Goal: Transaction & Acquisition: Download file/media

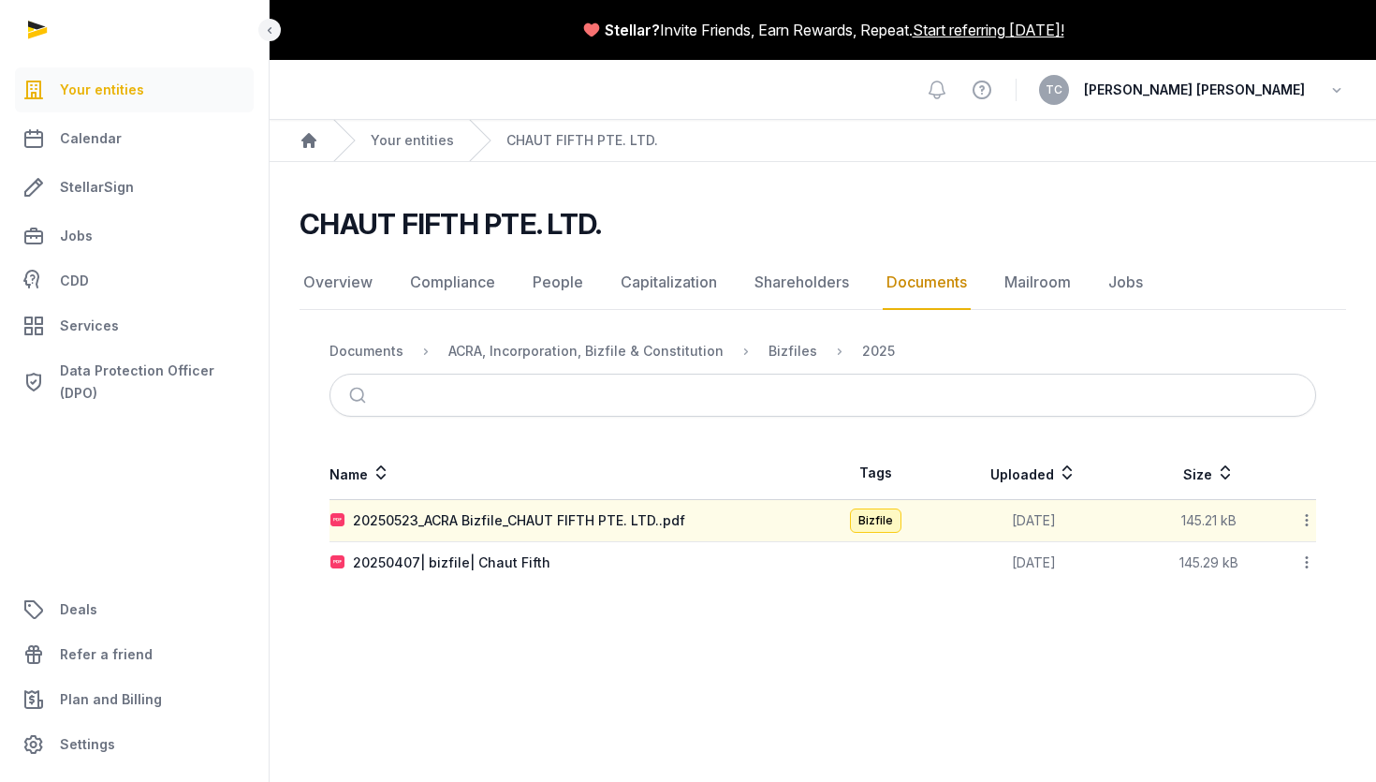
click at [668, 631] on main "Stellar? Invite Friends, Earn Rewards, Repeat. Start referring [DATE]! Open sid…" at bounding box center [688, 391] width 1376 height 782
click at [364, 351] on div "Documents" at bounding box center [367, 351] width 74 height 19
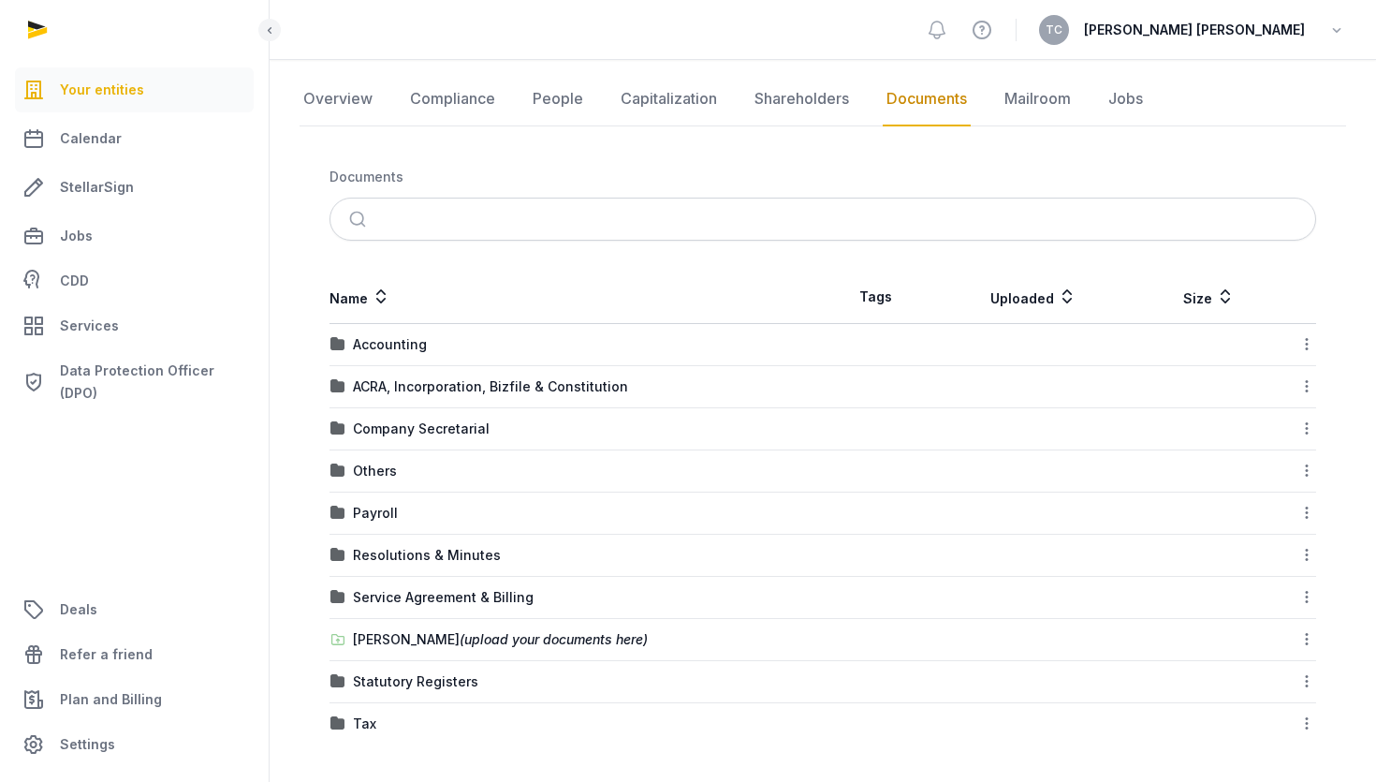
scroll to position [184, 0]
click at [394, 388] on div "ACRA, Incorporation, Bizfile & Constitution" at bounding box center [490, 386] width 275 height 19
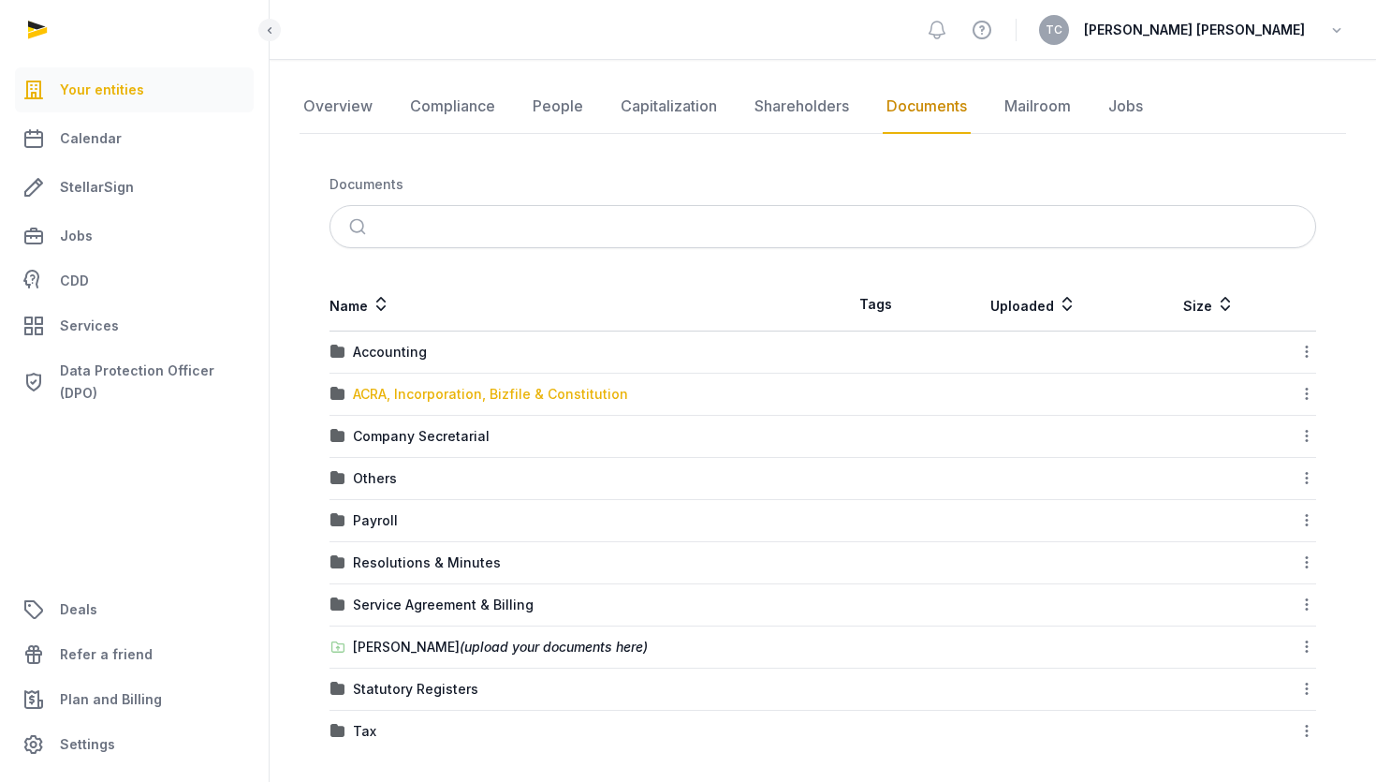
click at [0, 0] on div "Loading" at bounding box center [0, 0] width 0 height 0
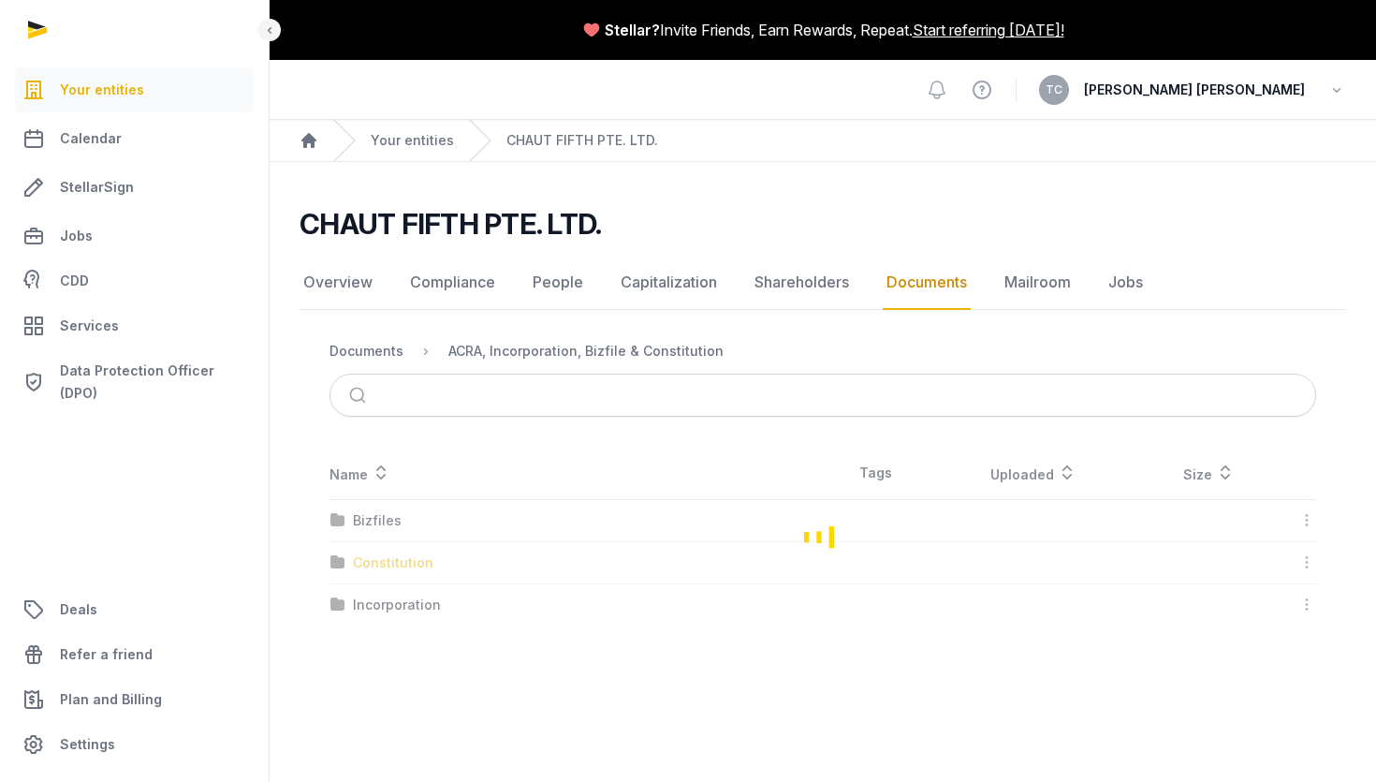
scroll to position [0, 0]
click at [366, 516] on div "Bizfiles" at bounding box center [377, 520] width 49 height 19
click at [380, 521] on div "2025" at bounding box center [369, 520] width 33 height 19
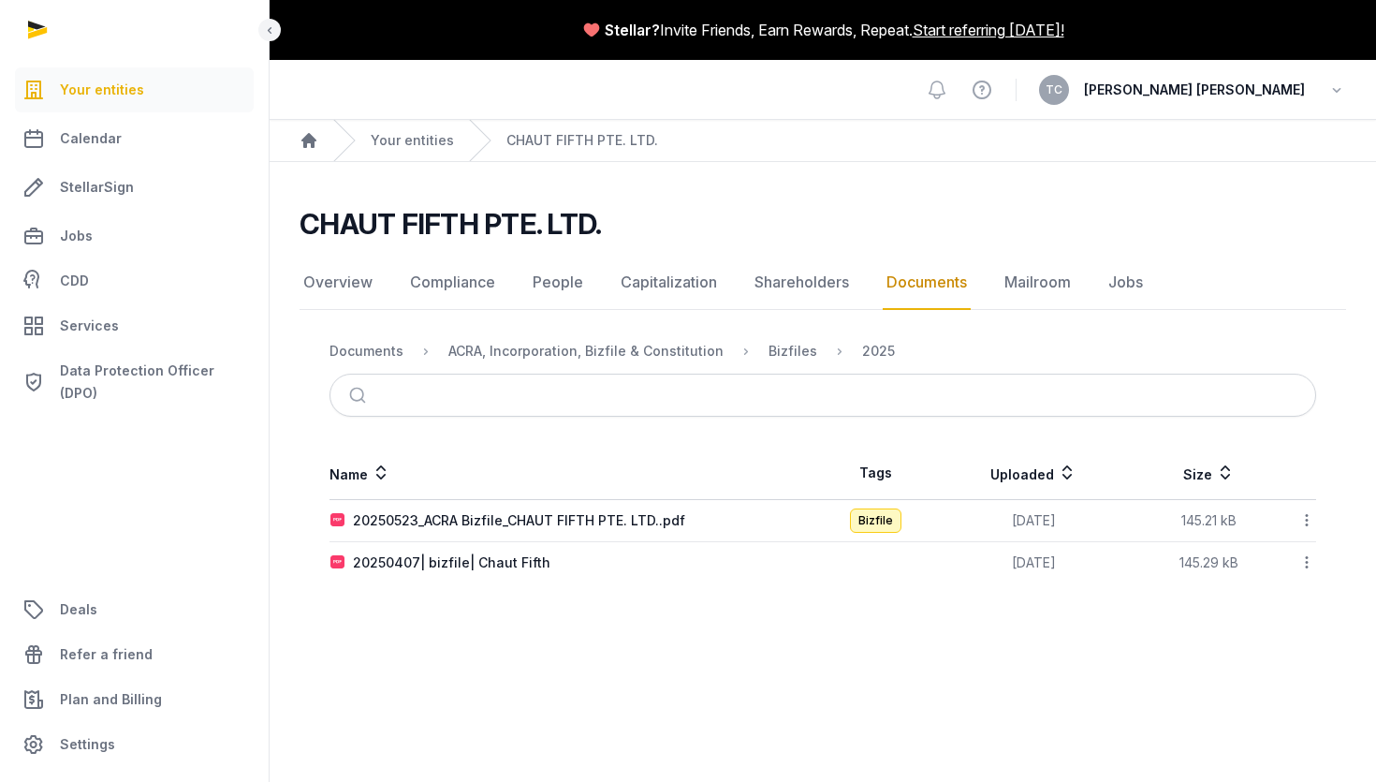
click at [605, 531] on td "20250523_ACRA Bizfile_CHAUT FIFTH PTE. LTD..pdf" at bounding box center [576, 521] width 493 height 42
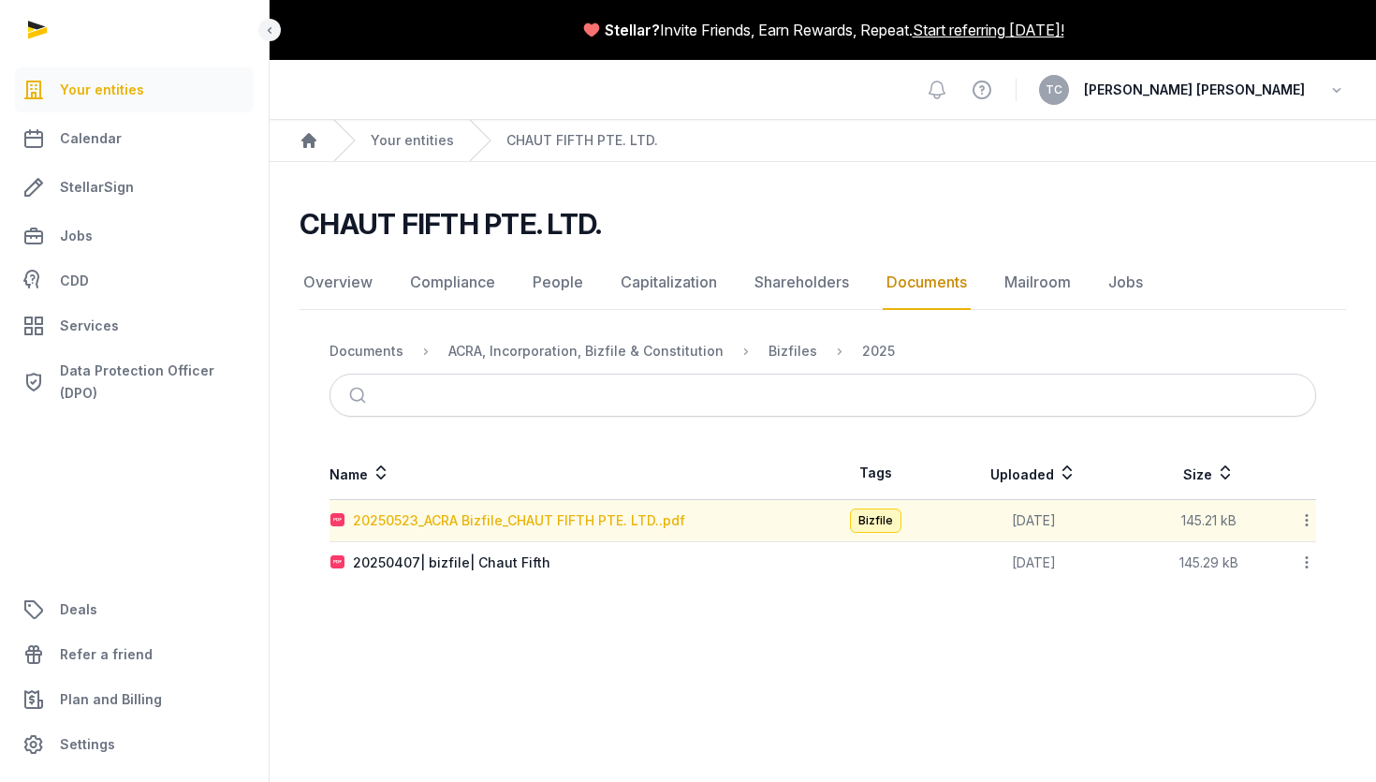
click at [599, 522] on div "20250523_ACRA Bizfile_CHAUT FIFTH PTE. LTD..pdf" at bounding box center [519, 520] width 332 height 19
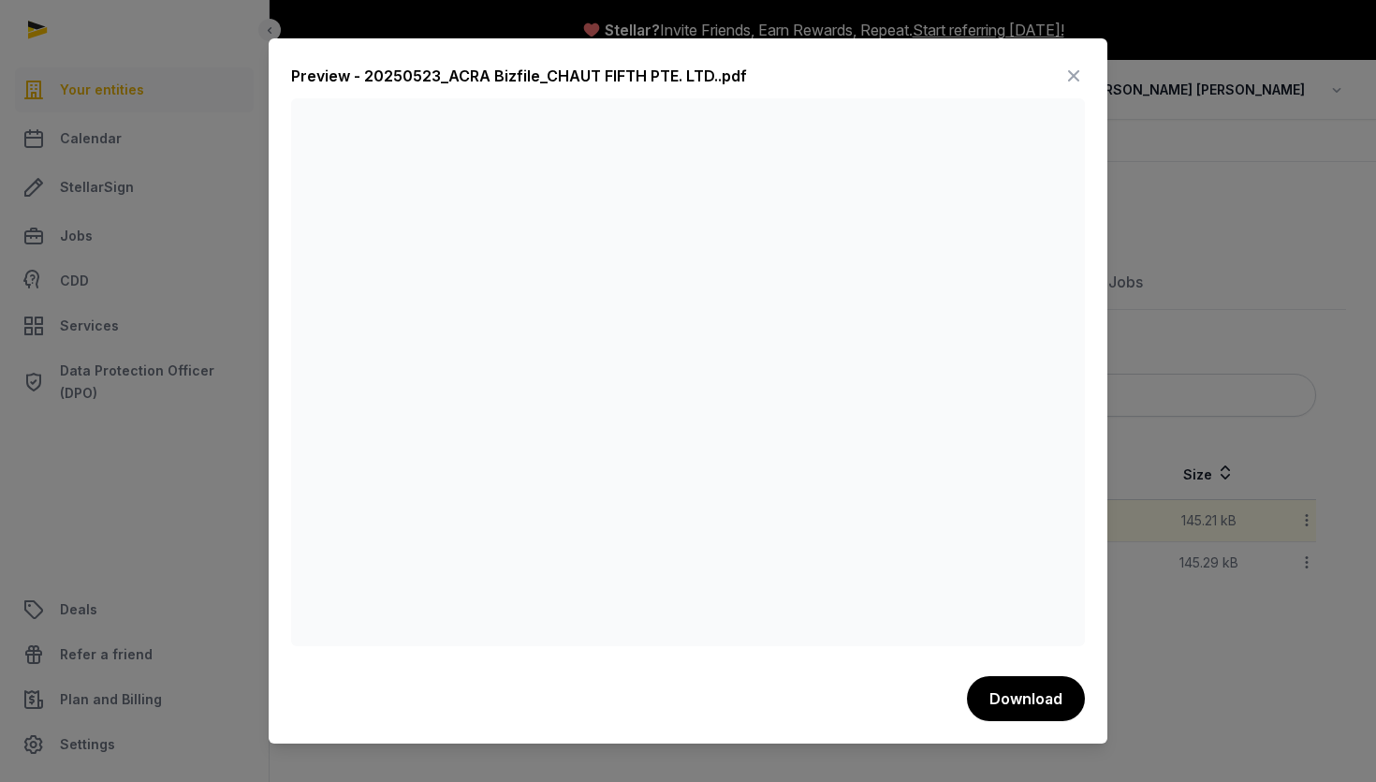
click at [1079, 70] on icon at bounding box center [1074, 76] width 22 height 30
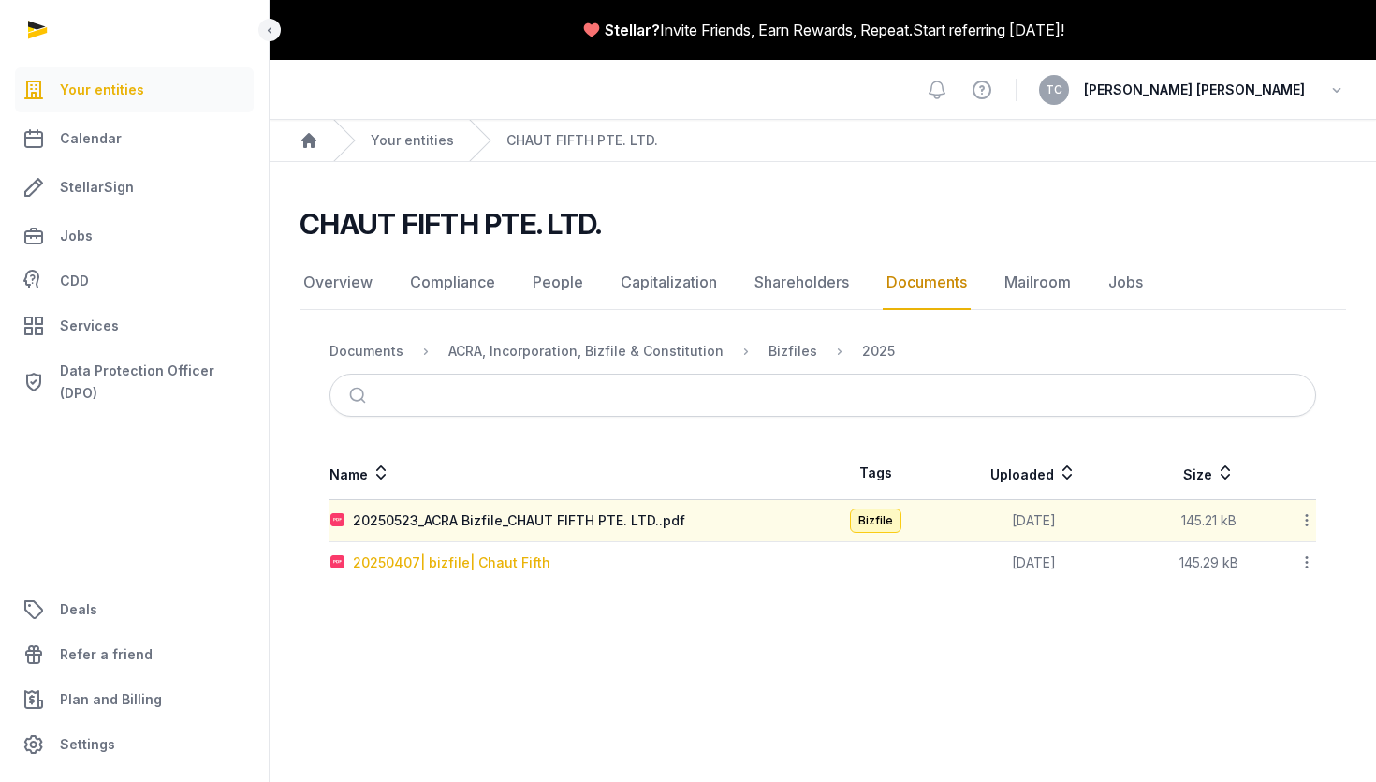
click at [508, 568] on div "20250407| bizfile| Chaut Fifth" at bounding box center [452, 562] width 198 height 19
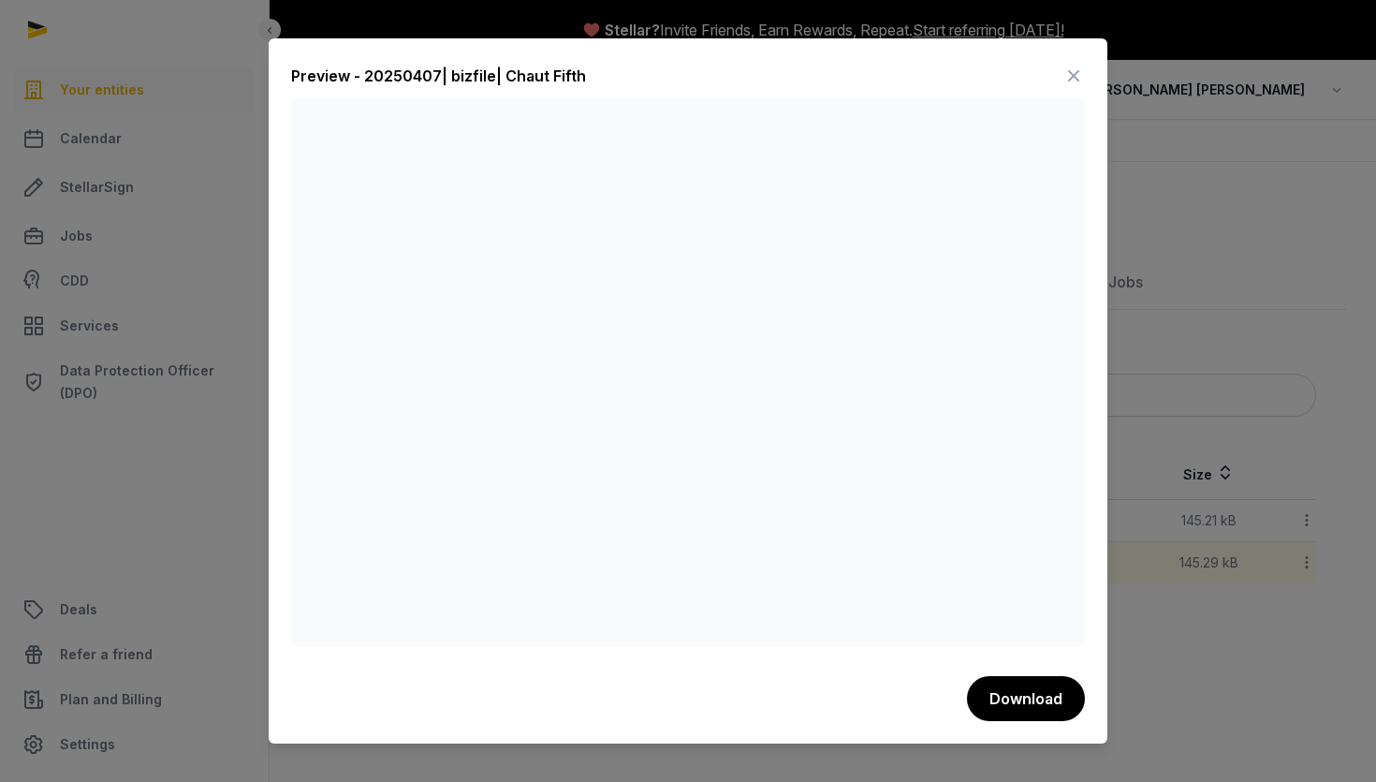
click at [1351, 431] on div at bounding box center [688, 391] width 1376 height 782
click at [251, 630] on div at bounding box center [688, 391] width 1376 height 782
